Goal: Find specific page/section: Find specific page/section

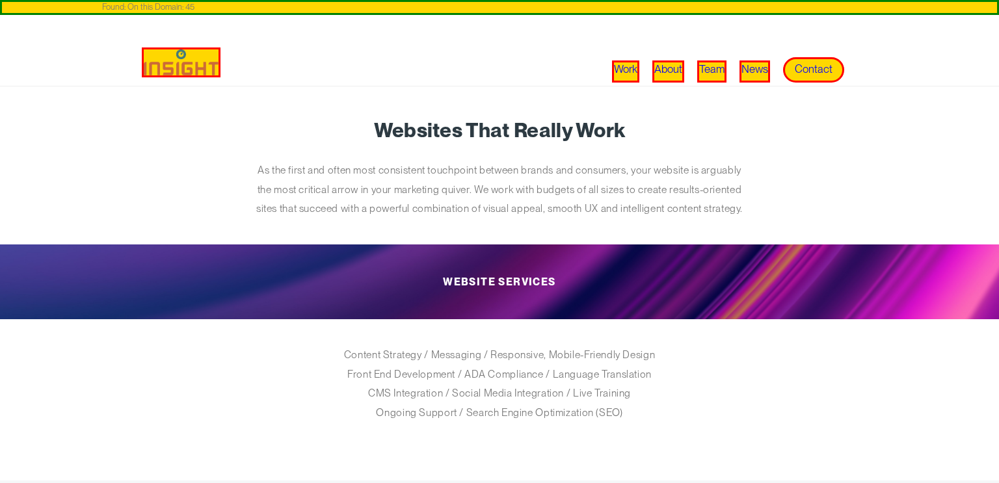
click at [776, 163] on article "Websites That Really Work As the first and often most consistent touchpoint bet…" at bounding box center [499, 283] width 715 height 395
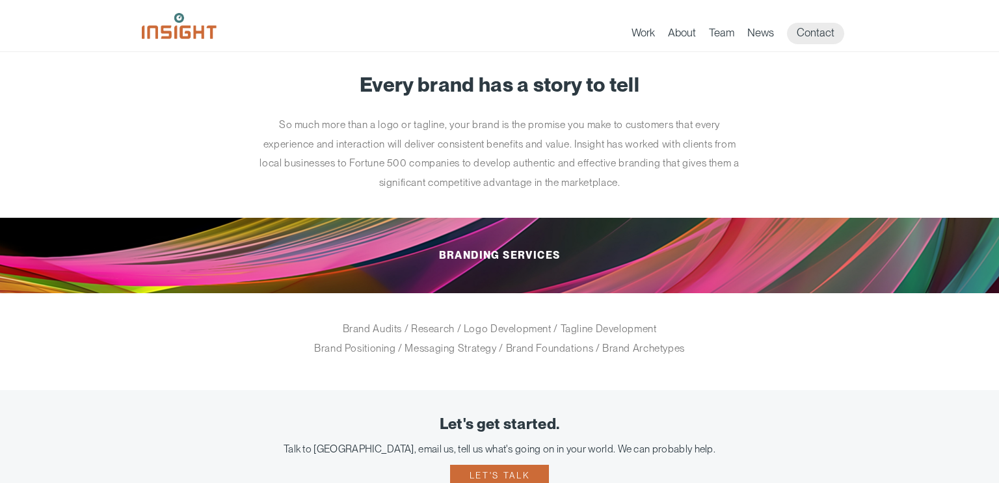
scroll to position [13, 0]
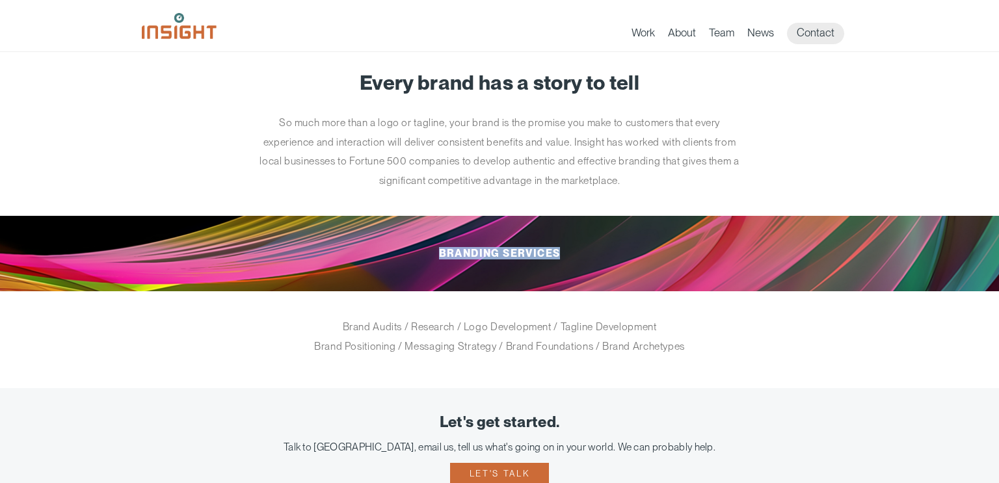
copy h2 "Branding Services"
drag, startPoint x: 434, startPoint y: 261, endPoint x: 561, endPoint y: 260, distance: 127.5
click at [561, 260] on h2 "Branding Services" at bounding box center [499, 253] width 676 height 75
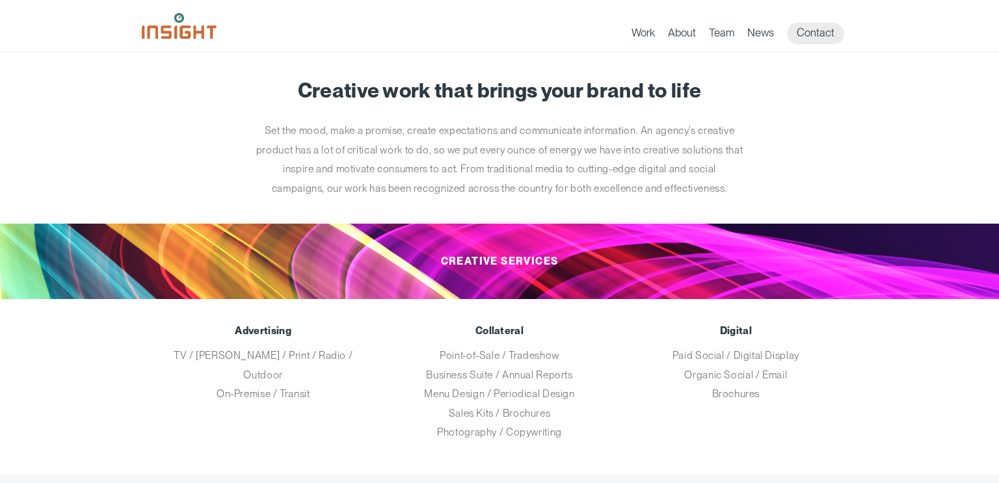
scroll to position [7, 0]
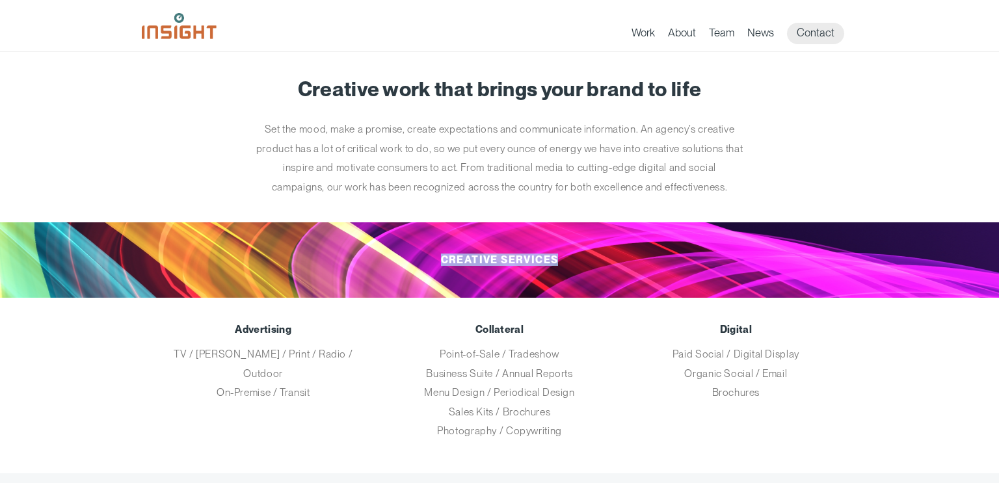
drag, startPoint x: 433, startPoint y: 259, endPoint x: 555, endPoint y: 269, distance: 122.7
click at [555, 269] on h2 "Creative Services" at bounding box center [499, 259] width 676 height 75
copy h2 "Creative Services"
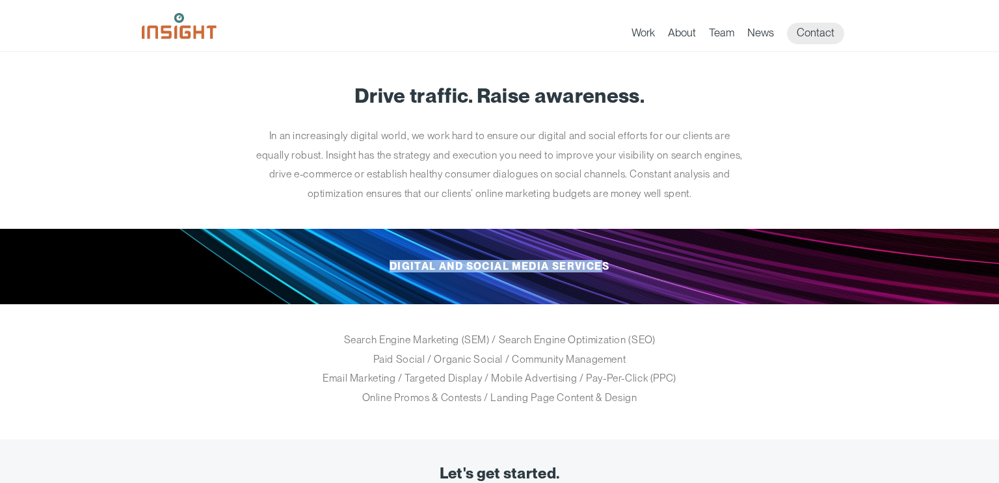
copy h2 "Digital and Social Media Service"
drag, startPoint x: 390, startPoint y: 269, endPoint x: 604, endPoint y: 274, distance: 214.0
click at [604, 274] on h2 "Digital and Social Media Services" at bounding box center [499, 266] width 676 height 75
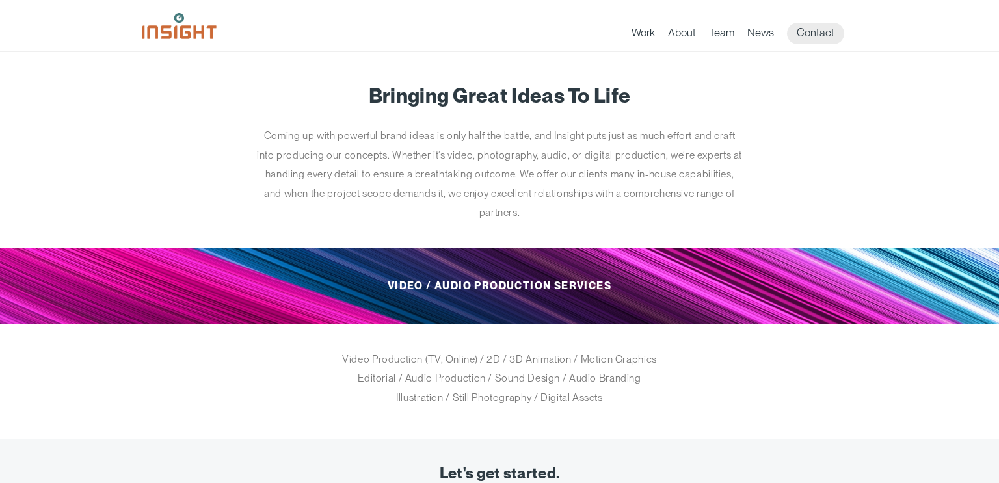
drag, startPoint x: 432, startPoint y: 286, endPoint x: 609, endPoint y: 287, distance: 176.3
click at [609, 287] on h2 "Video / Audio Production Services" at bounding box center [499, 285] width 676 height 75
click at [595, 285] on h2 "Video / Audio Production Services" at bounding box center [499, 285] width 676 height 75
drag, startPoint x: 474, startPoint y: 287, endPoint x: 615, endPoint y: 291, distance: 141.2
click at [615, 291] on h2 "Video / Audio Production Services" at bounding box center [499, 285] width 676 height 75
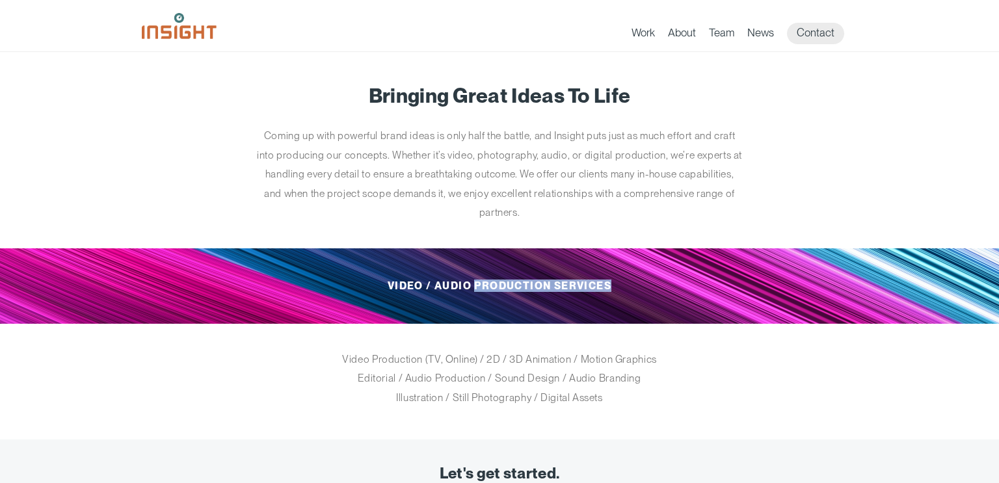
copy h2 "Production Services"
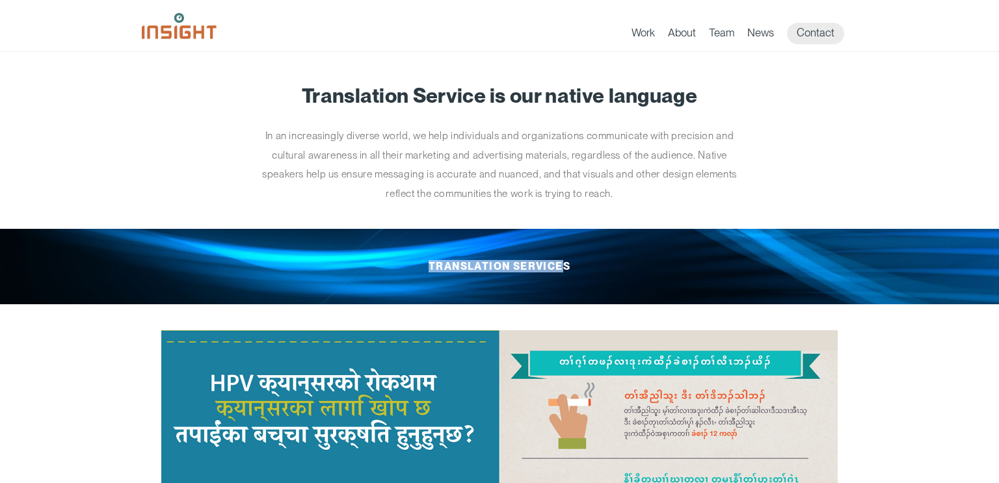
copy h2 "Translation Service"
copy h2 "Translation Services"
drag, startPoint x: 425, startPoint y: 269, endPoint x: 572, endPoint y: 275, distance: 147.1
click at [572, 275] on h2 "Translation Services" at bounding box center [499, 266] width 676 height 75
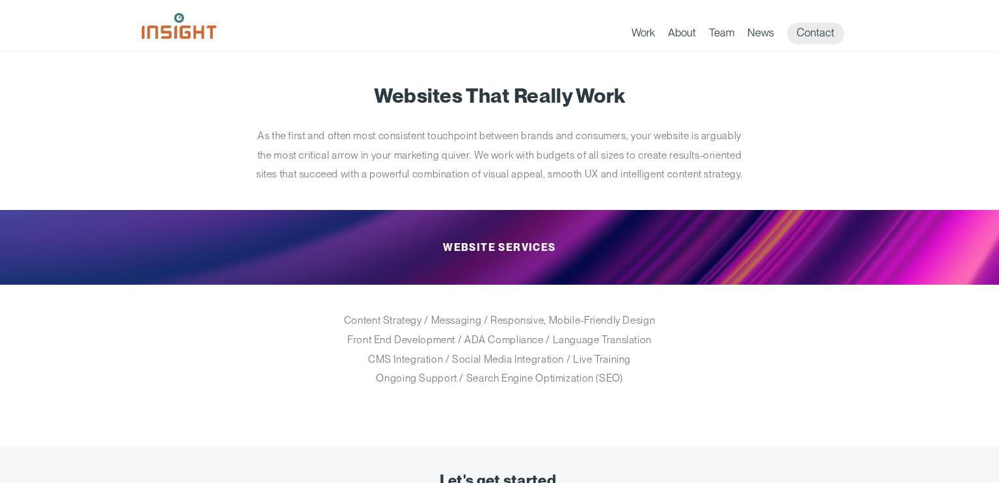
click at [804, 23] on li "Contact" at bounding box center [815, 33] width 57 height 21
click at [807, 31] on link "Contact" at bounding box center [815, 33] width 57 height 21
